Goal: Task Accomplishment & Management: Manage account settings

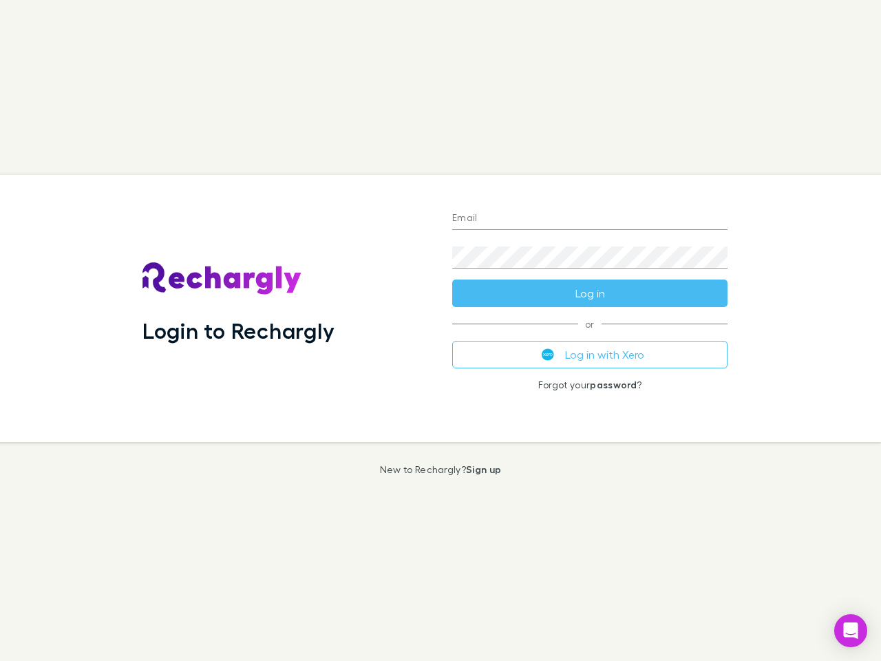
click at [441, 330] on div "Login to Rechargly" at bounding box center [286, 308] width 310 height 267
click at [590, 219] on input "Email" at bounding box center [589, 219] width 275 height 22
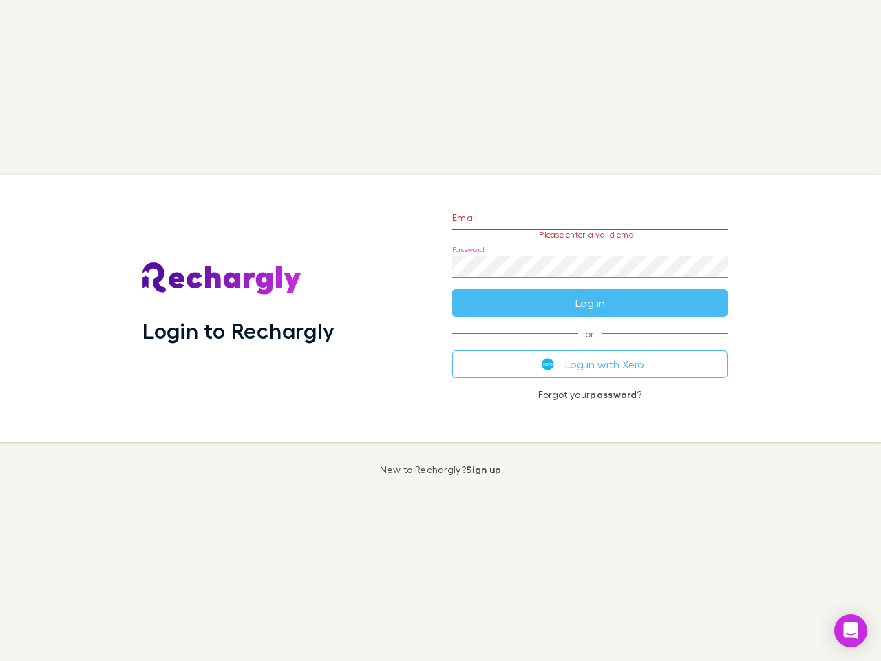
click at [590, 293] on form "Email Please enter a valid email. Password Log in" at bounding box center [589, 257] width 275 height 120
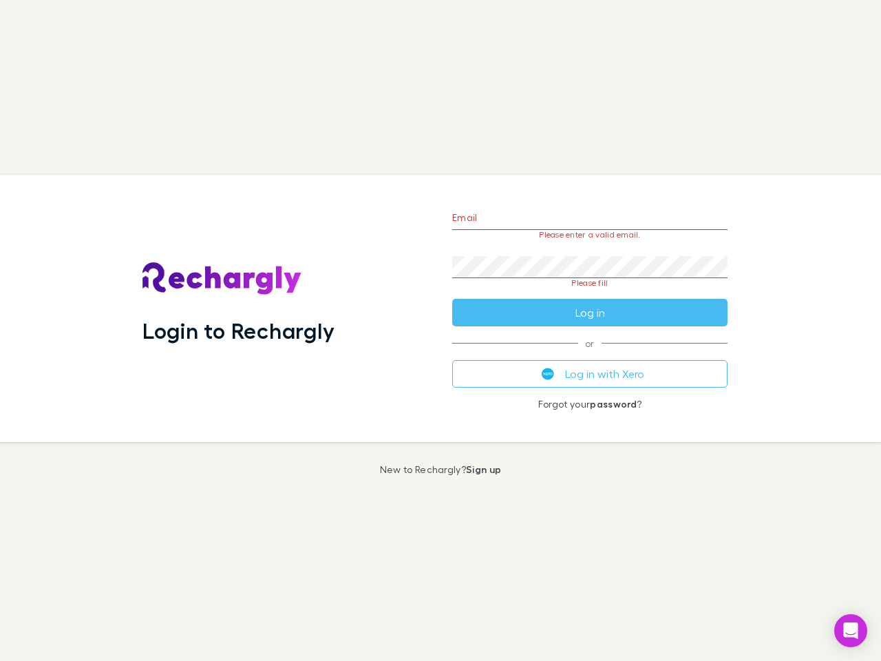
click at [590, 355] on div "Email Please enter a valid email. Password Please fill Log in or Log in with Xe…" at bounding box center [589, 308] width 297 height 267
click at [851, 631] on icon "Open Intercom Messenger" at bounding box center [851, 630] width 14 height 17
